Goal: Understand process/instructions

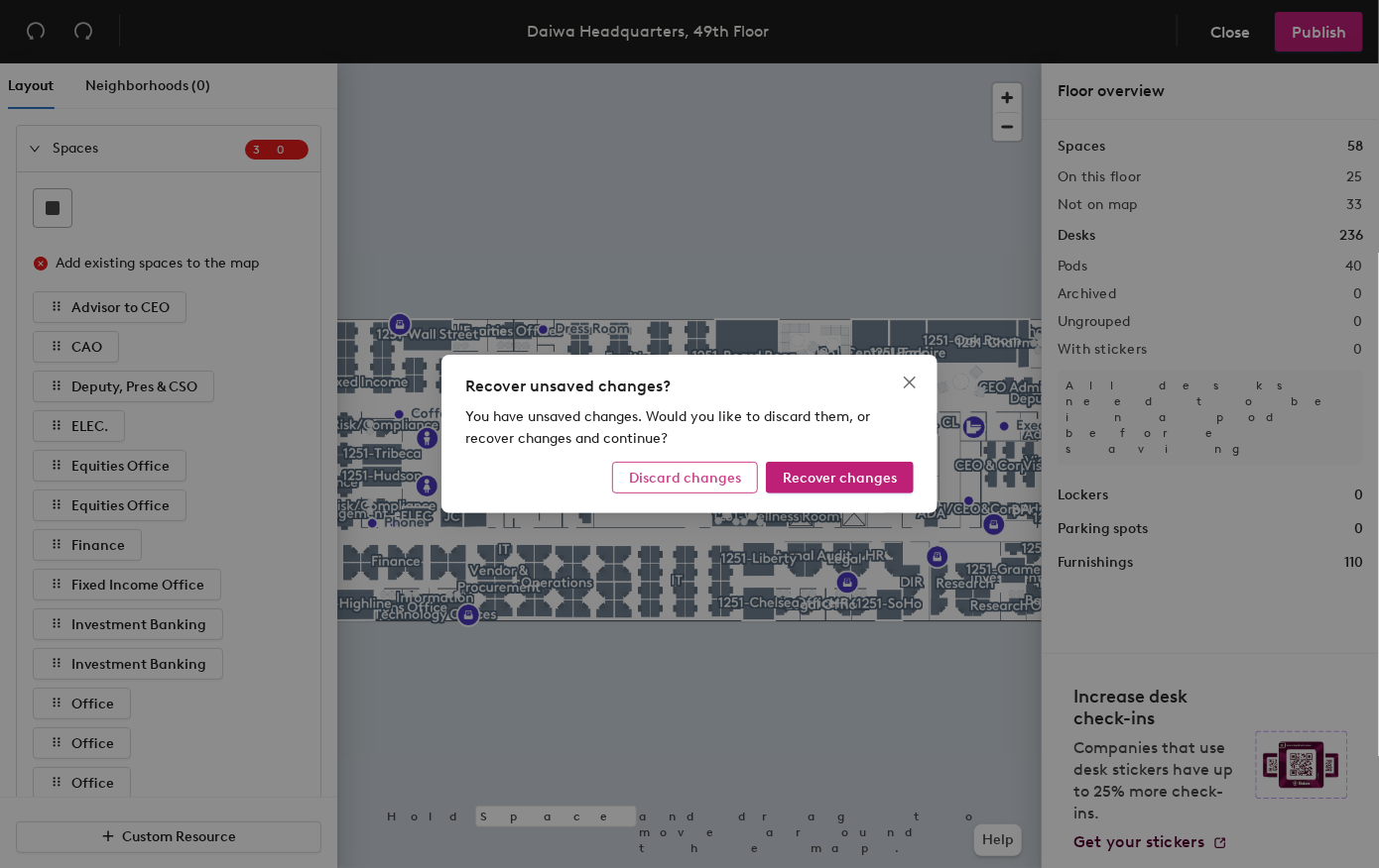
click at [732, 477] on span "Discard changes" at bounding box center [685, 477] width 112 height 17
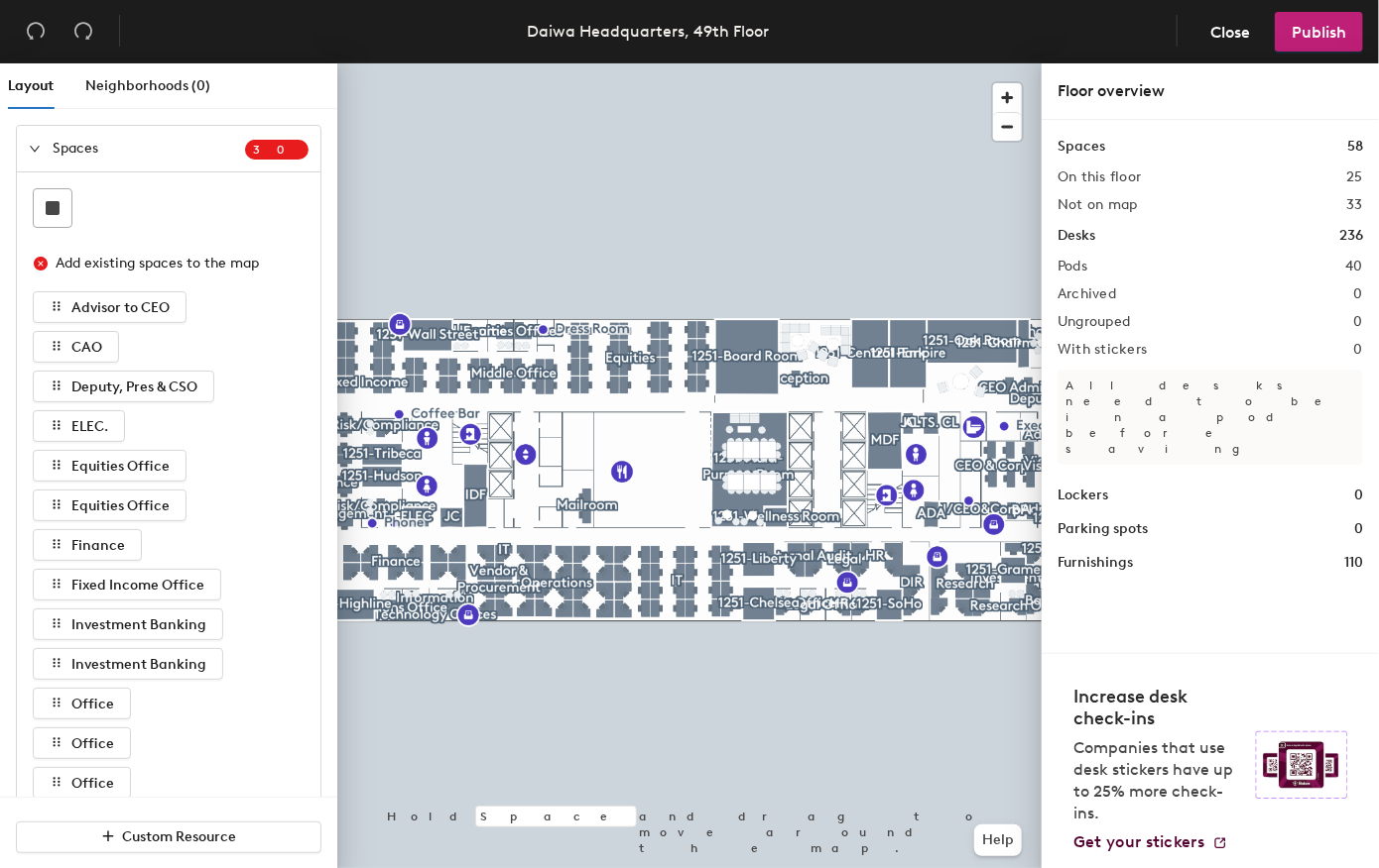
click at [37, 146] on icon "expanded" at bounding box center [35, 149] width 12 height 12
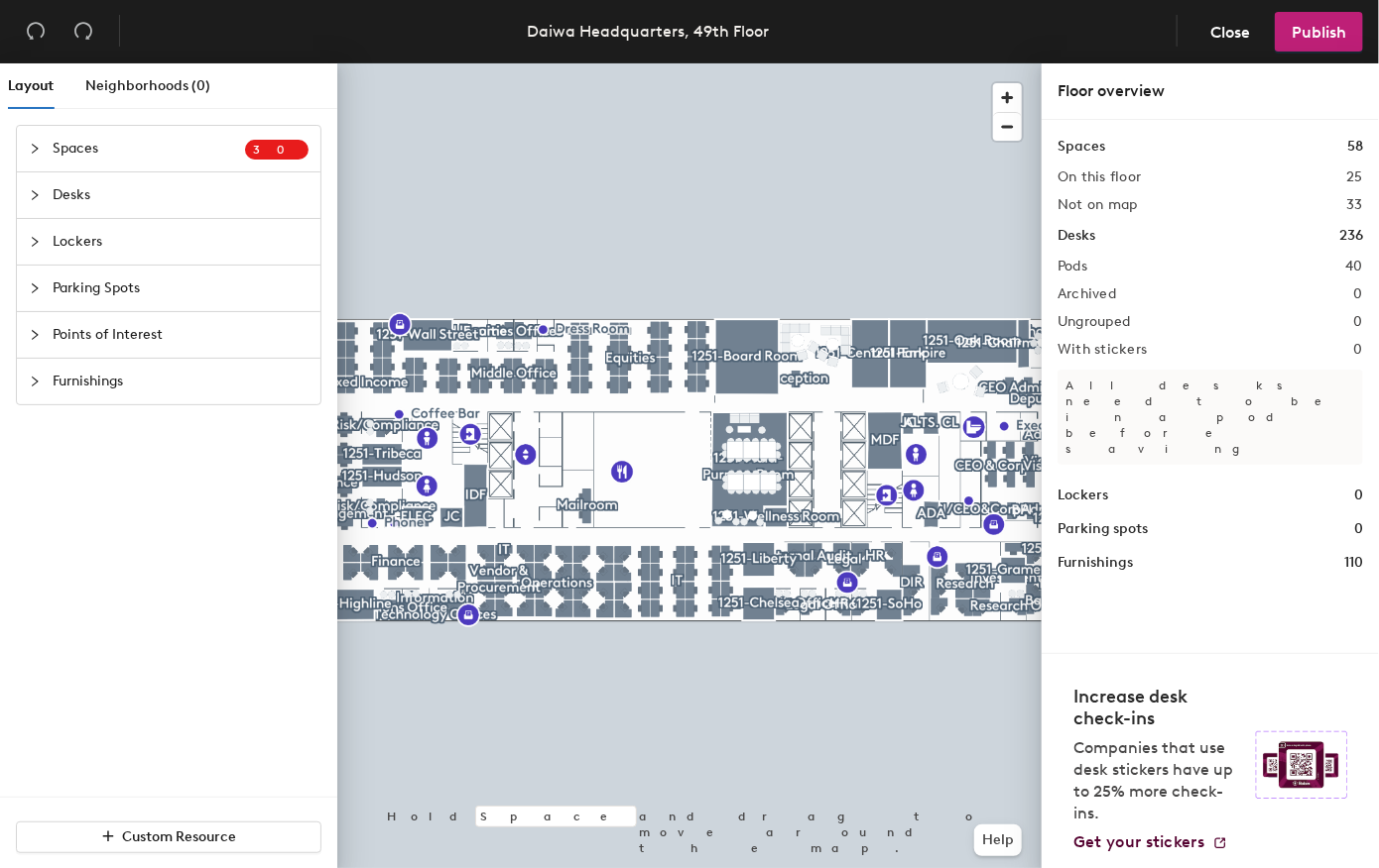
click at [35, 192] on icon "collapsed" at bounding box center [35, 196] width 12 height 12
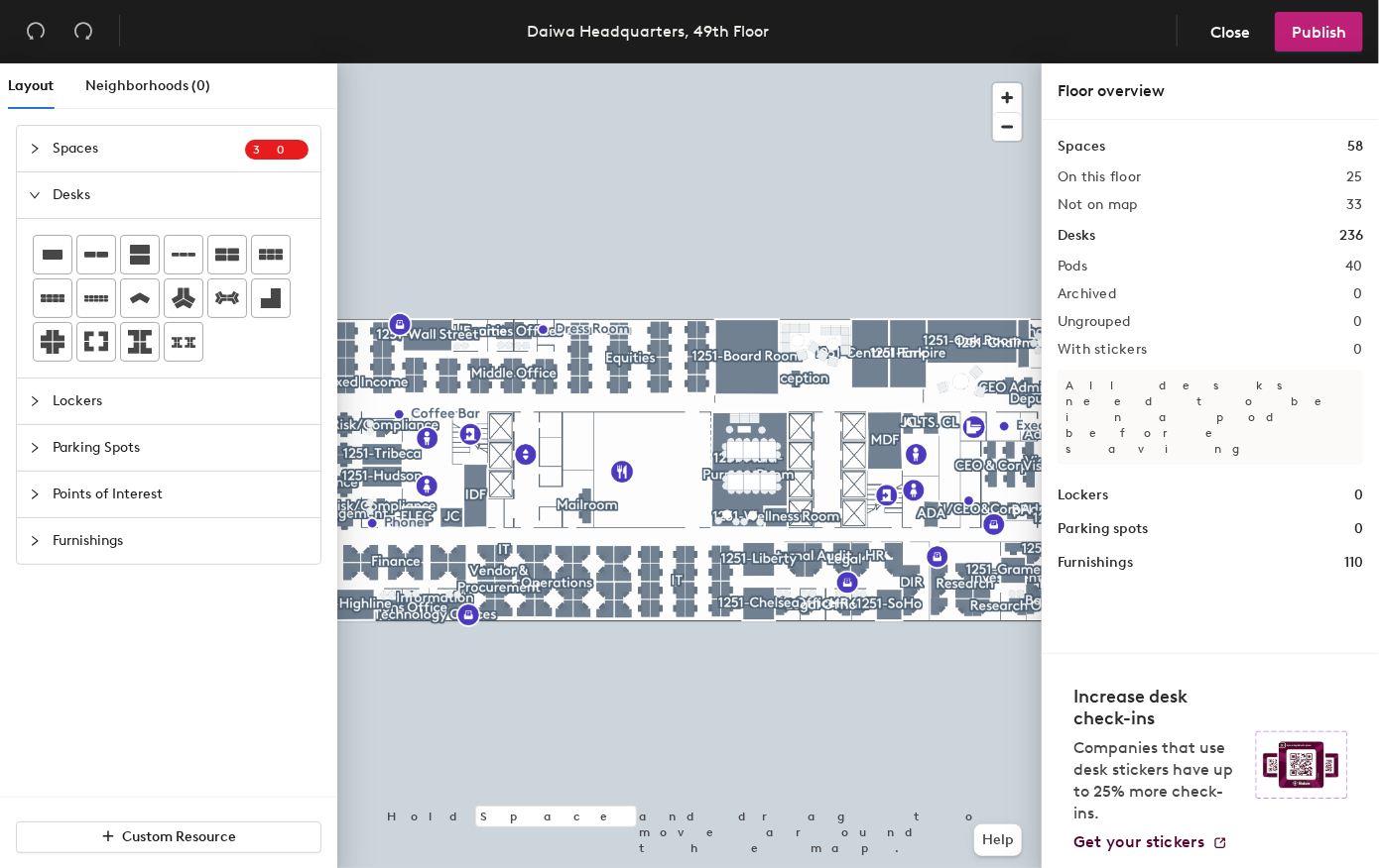
click at [38, 200] on icon "expanded" at bounding box center [35, 196] width 12 height 12
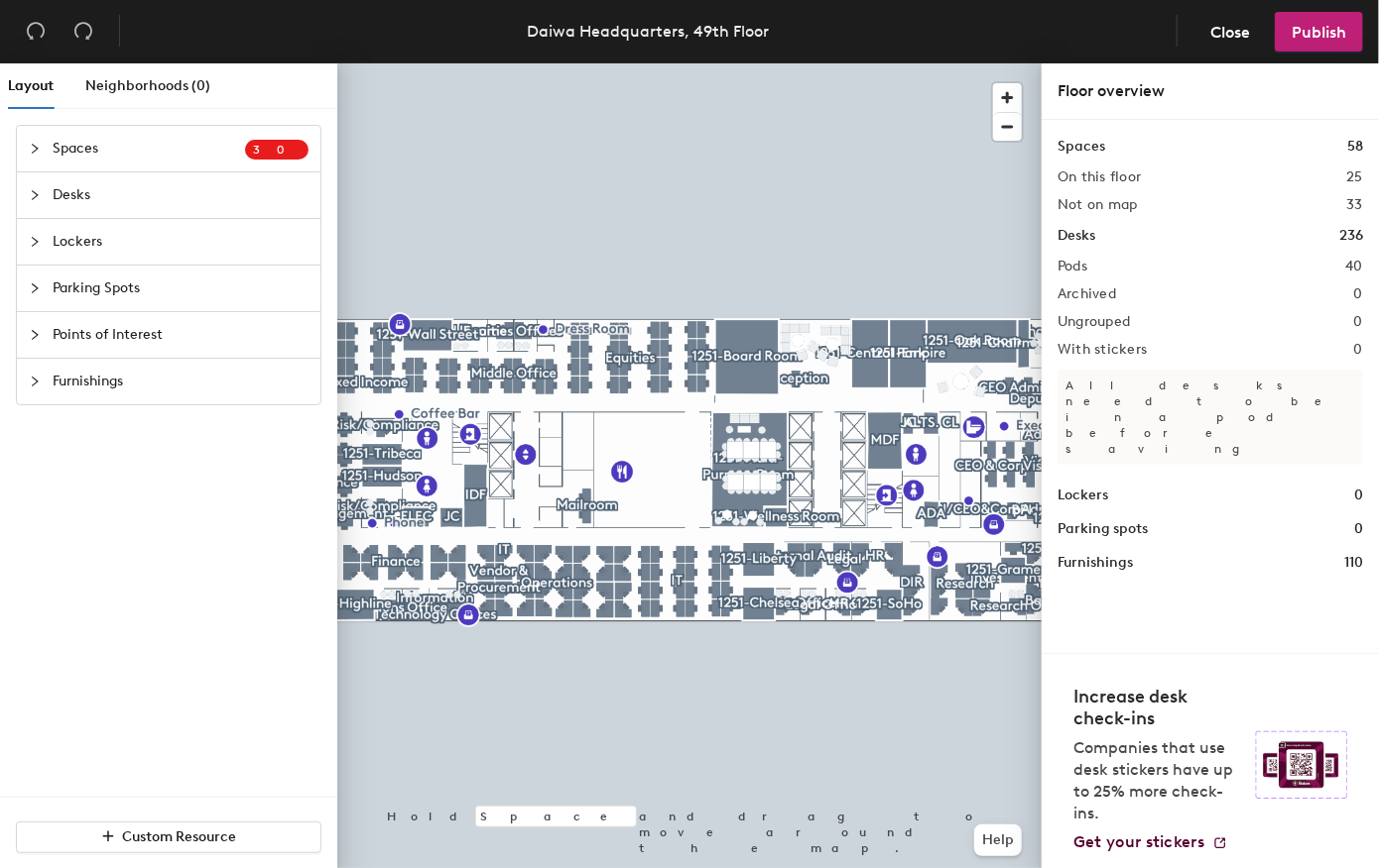
click at [1079, 229] on h1 "Desks" at bounding box center [1076, 236] width 38 height 22
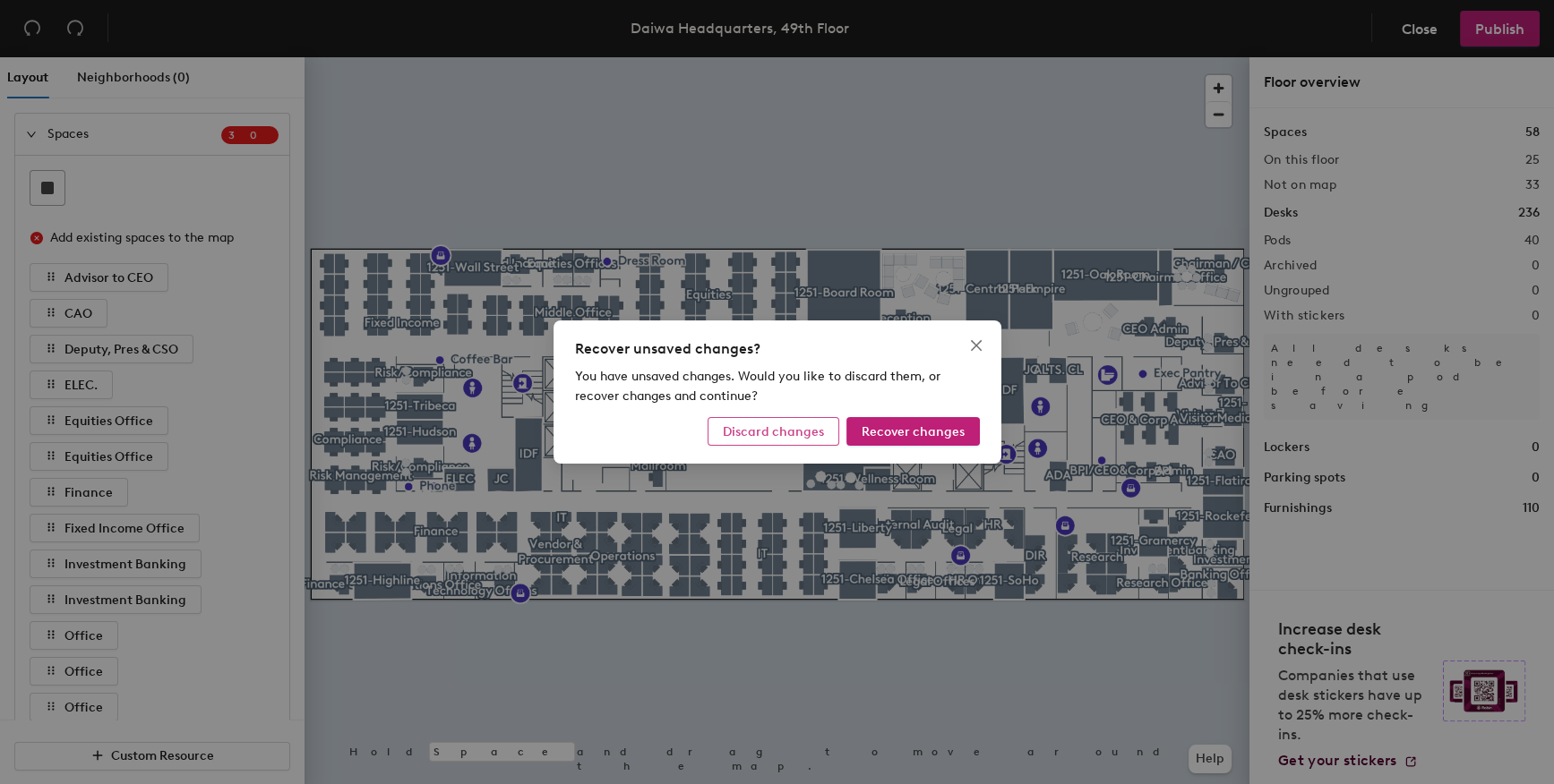
click at [778, 425] on span "Discard changes" at bounding box center [773, 431] width 101 height 15
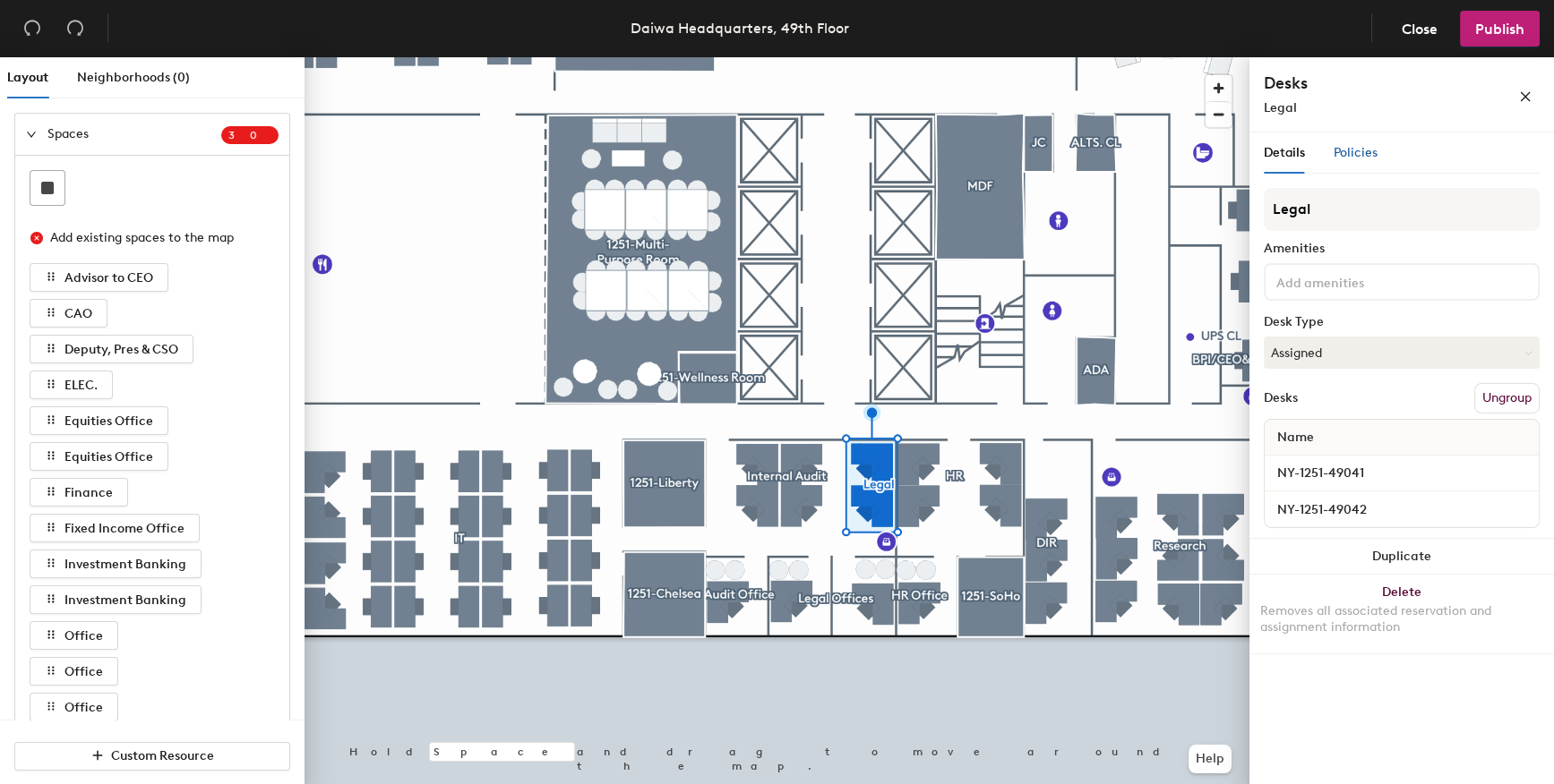
click at [1366, 150] on span "Policies" at bounding box center [1355, 152] width 44 height 15
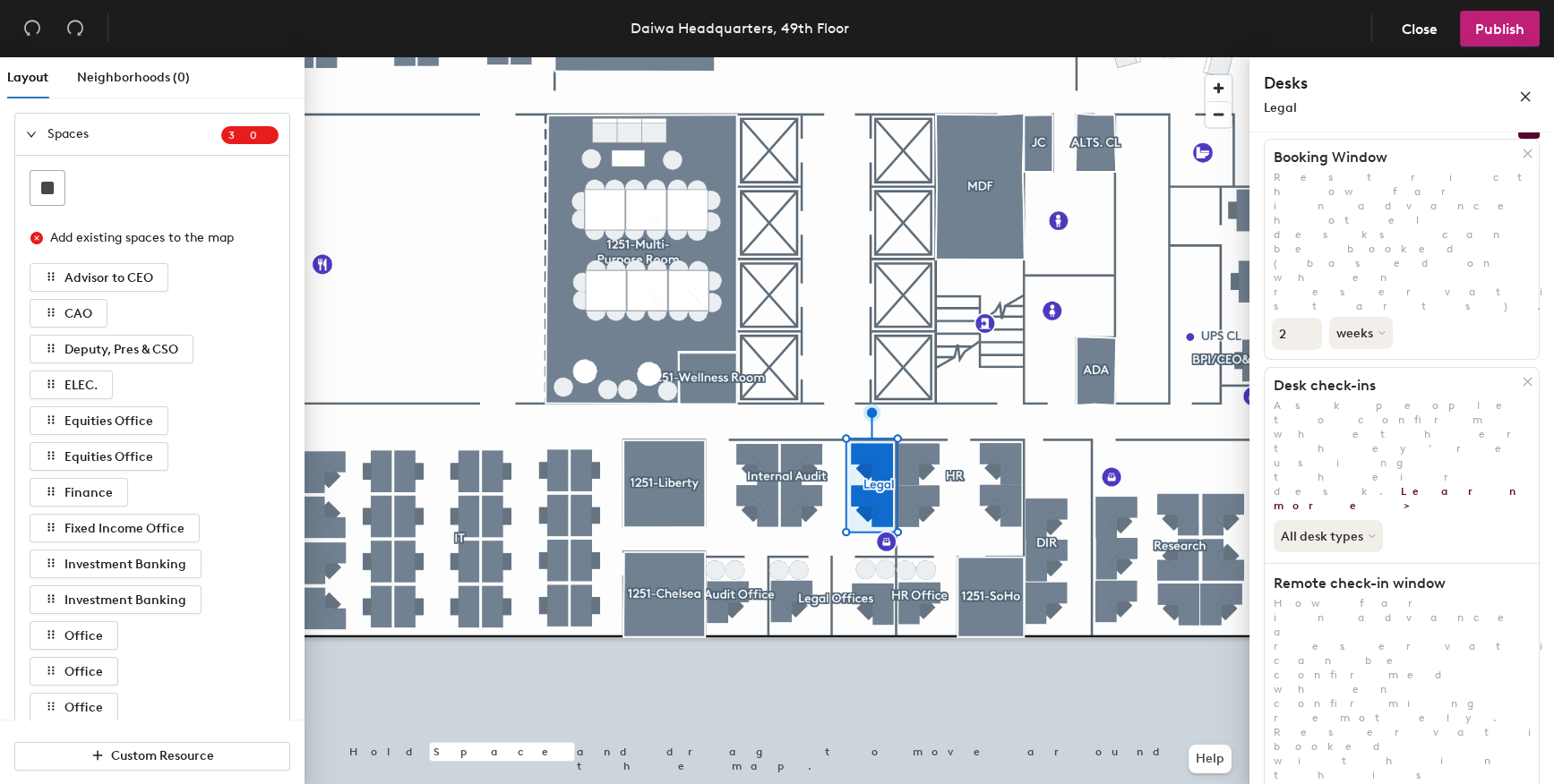
scroll to position [95, 0]
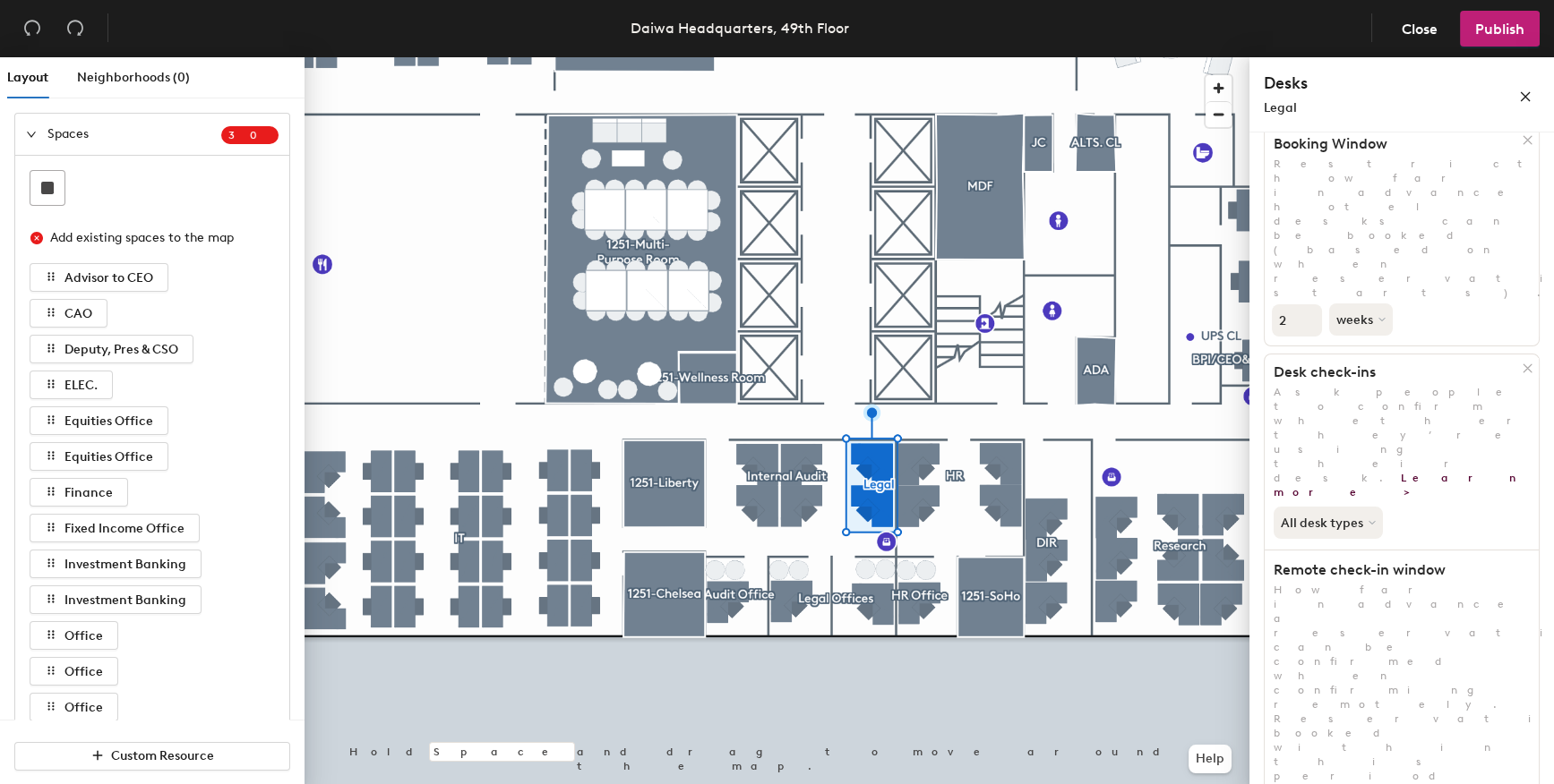
click at [1409, 32] on span "Close" at bounding box center [1420, 29] width 36 height 17
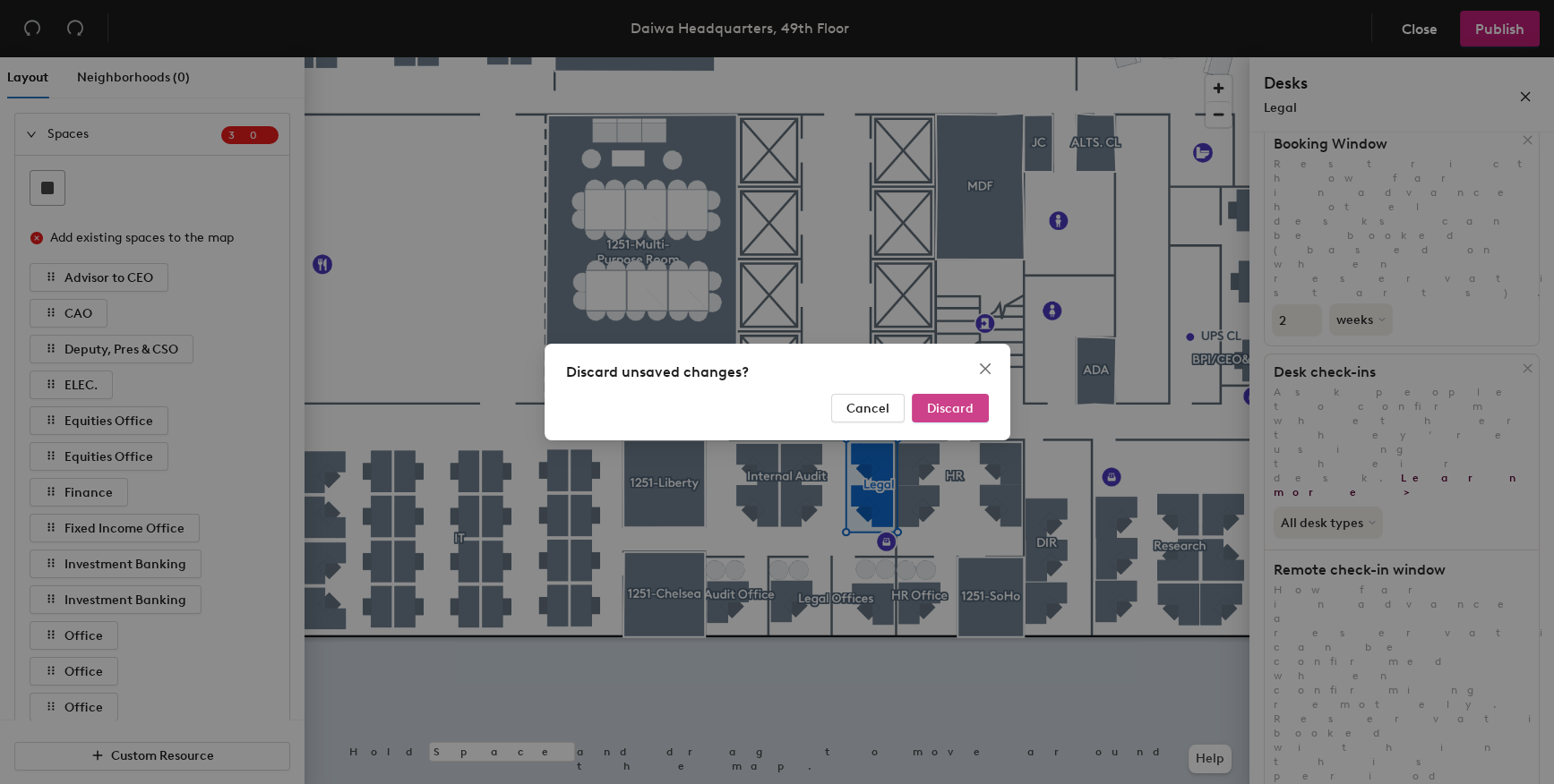
click at [949, 403] on span "Discard" at bounding box center [950, 409] width 47 height 15
